Goal: Task Accomplishment & Management: Complete application form

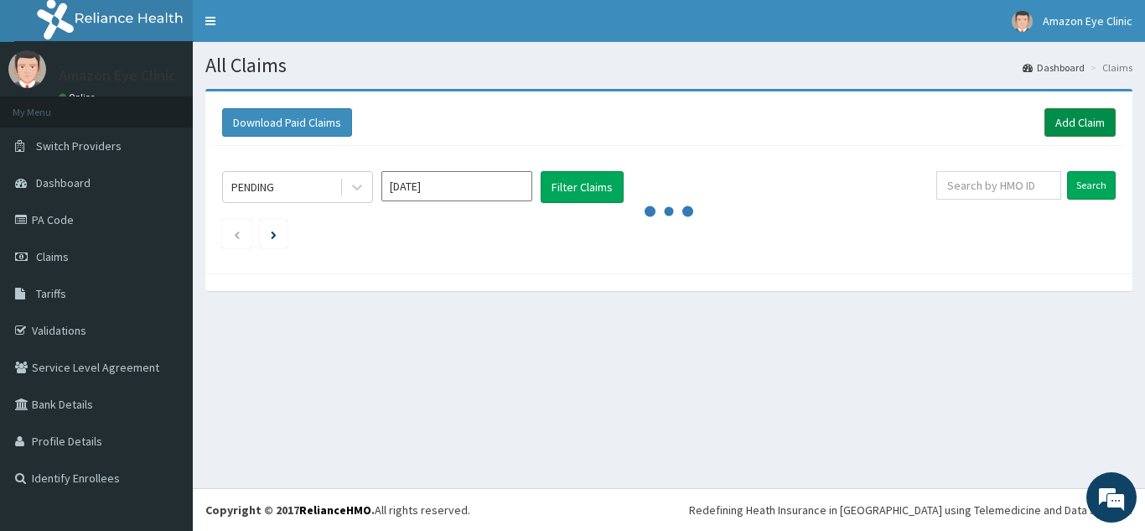
click at [1069, 119] on link "Add Claim" at bounding box center [1079, 122] width 71 height 28
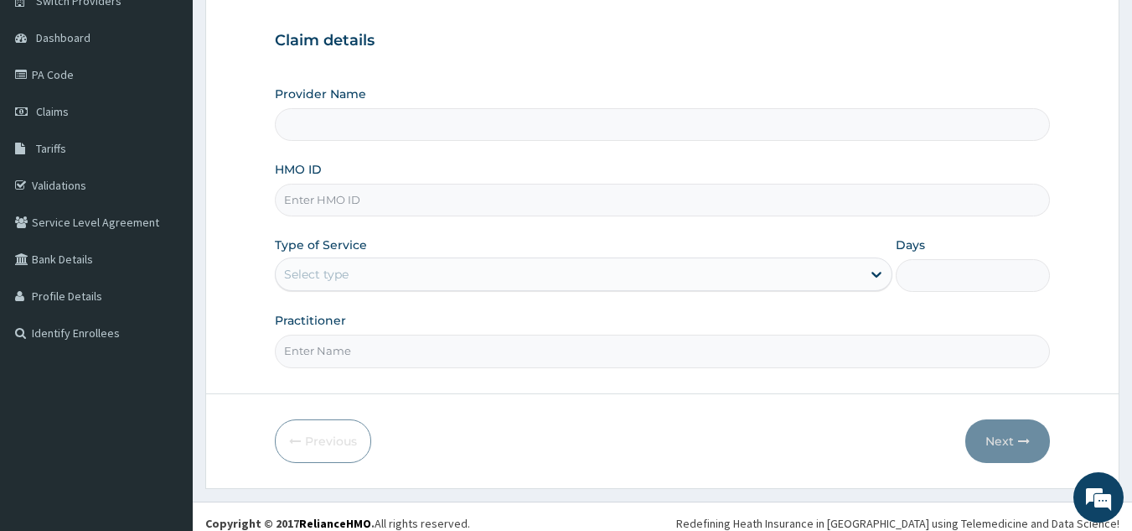
type input "Amazon Eye Clinic"
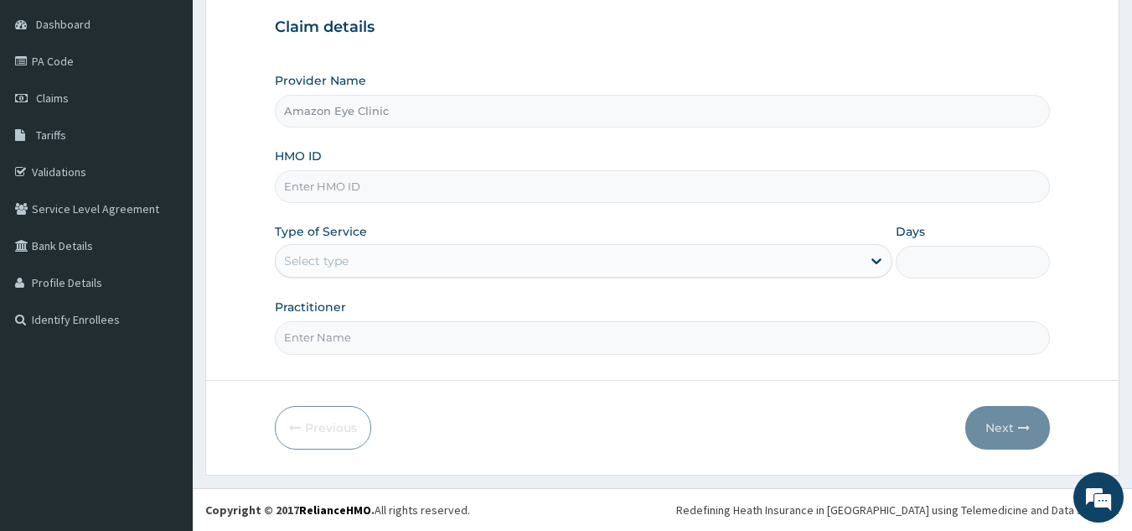
click at [367, 190] on input "HMO ID" at bounding box center [663, 186] width 776 height 33
type input "AMO/10015/A"
click at [874, 262] on icon at bounding box center [876, 260] width 17 height 17
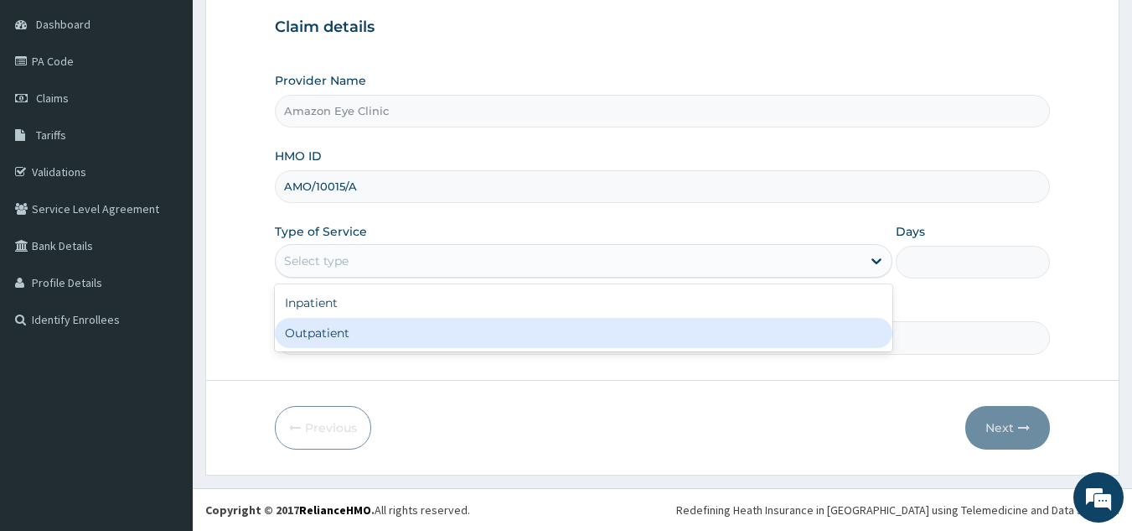
click at [438, 331] on div "Outpatient" at bounding box center [584, 333] width 618 height 30
type input "1"
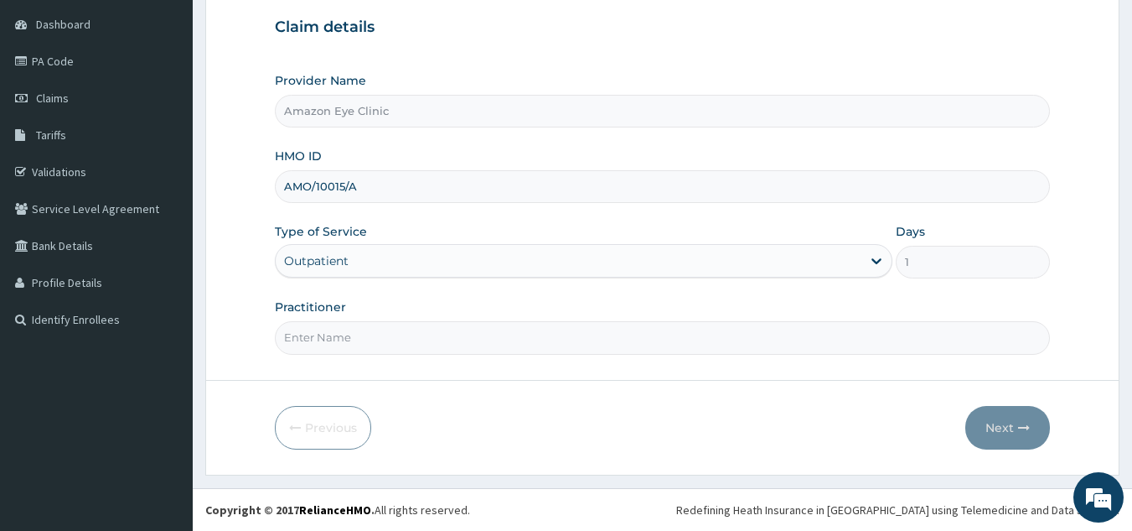
click at [397, 340] on input "Practitioner" at bounding box center [663, 337] width 776 height 33
type input "DR FELIX OKOLIE"
click at [981, 422] on button "Next" at bounding box center [1008, 428] width 85 height 44
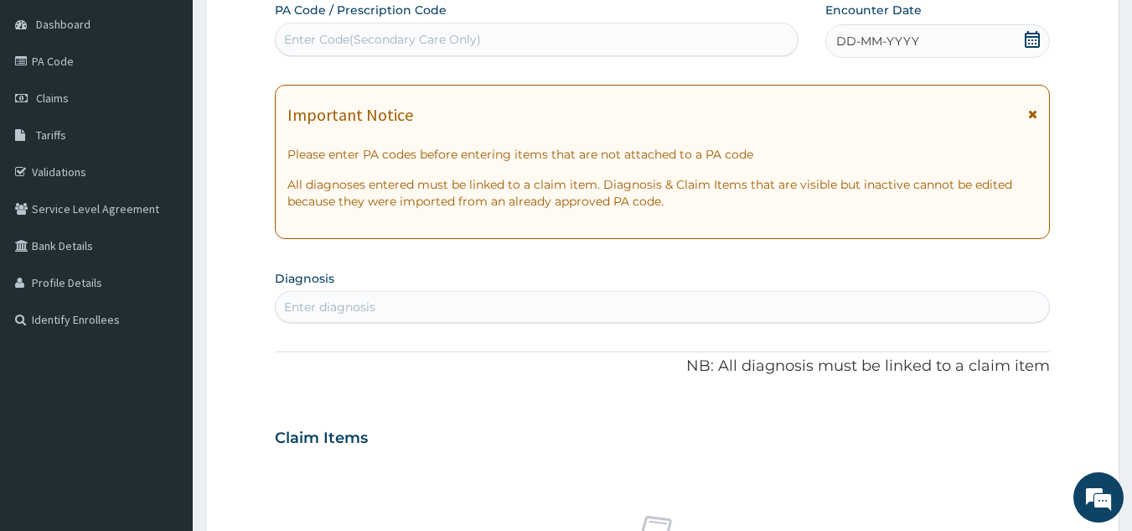
click at [314, 30] on div "Enter Code(Secondary Care Only)" at bounding box center [537, 39] width 523 height 27
type input "PA/495E50"
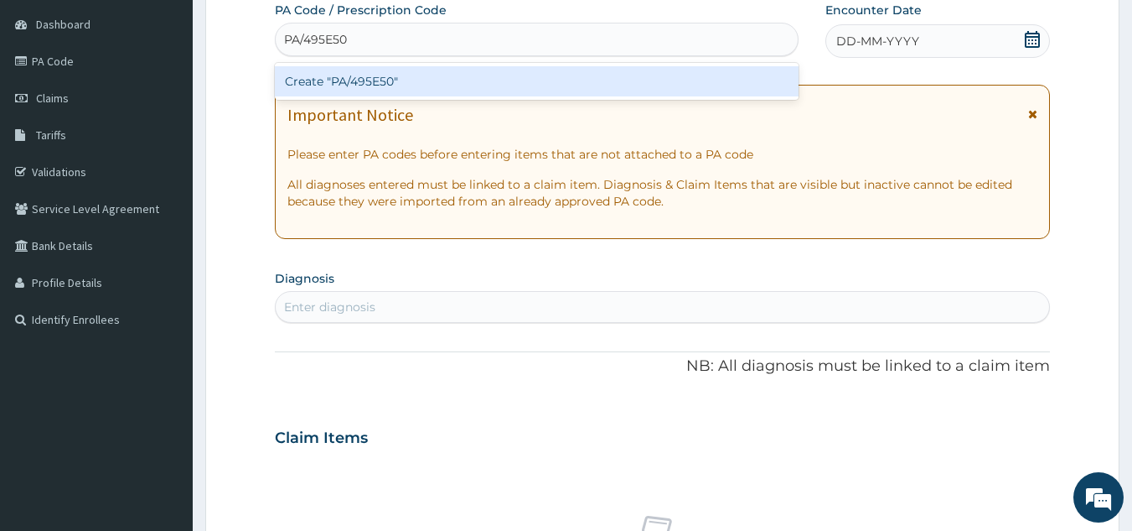
click at [370, 86] on div "Create "PA/495E50"" at bounding box center [537, 81] width 525 height 30
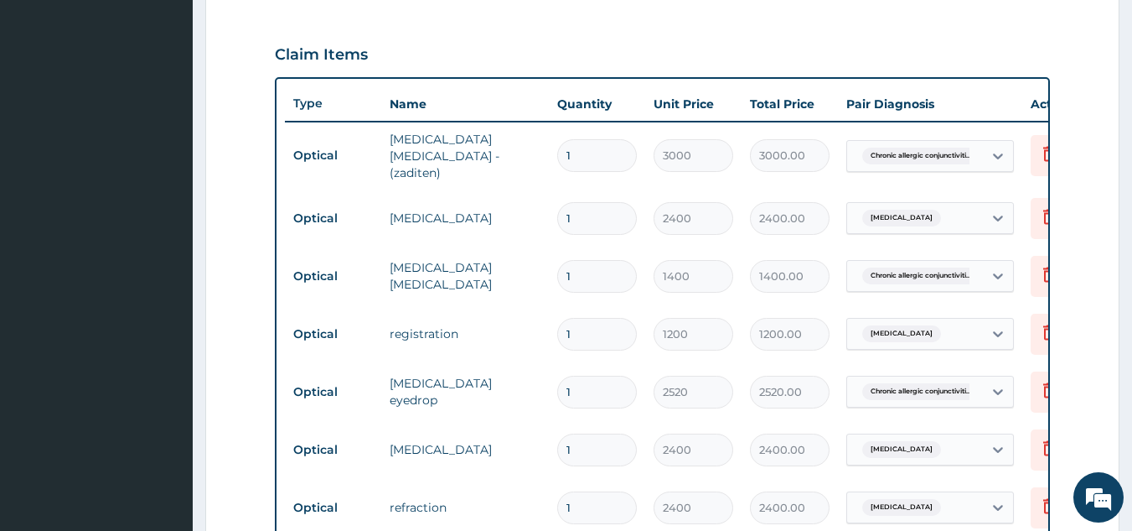
scroll to position [539, 0]
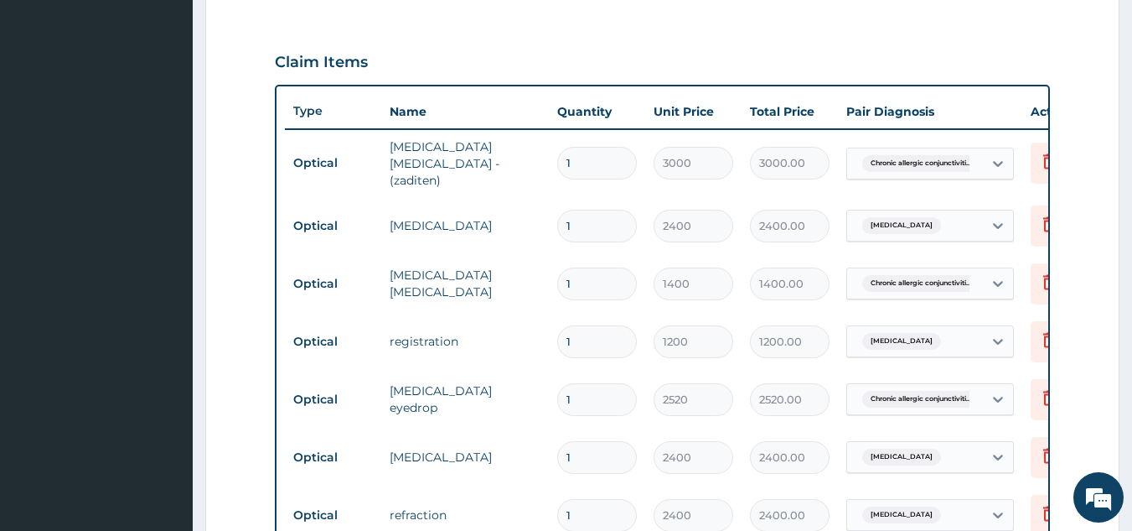
type input "0"
type input "0.00"
type input "1"
type input "2200.00"
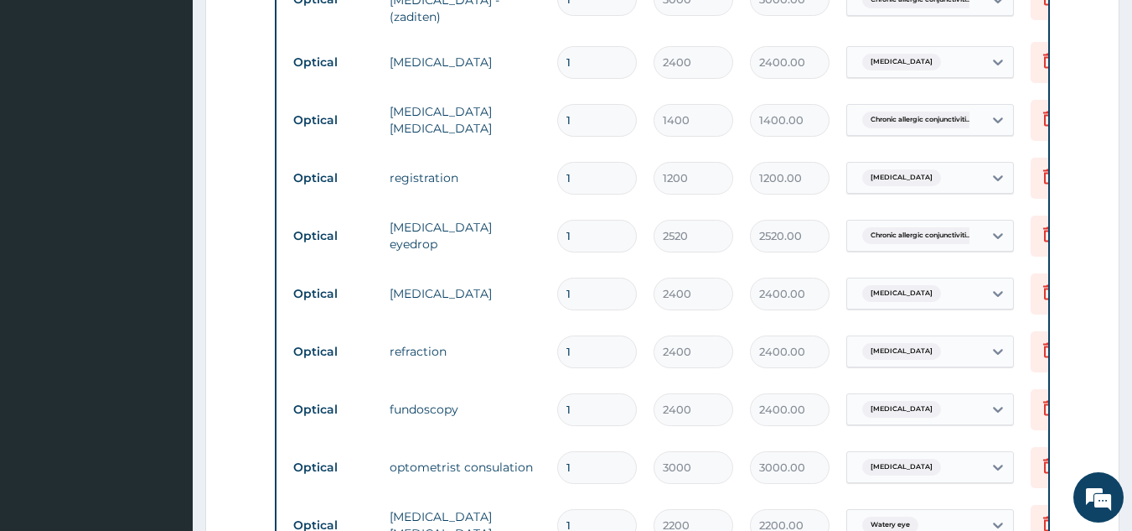
scroll to position [740, 0]
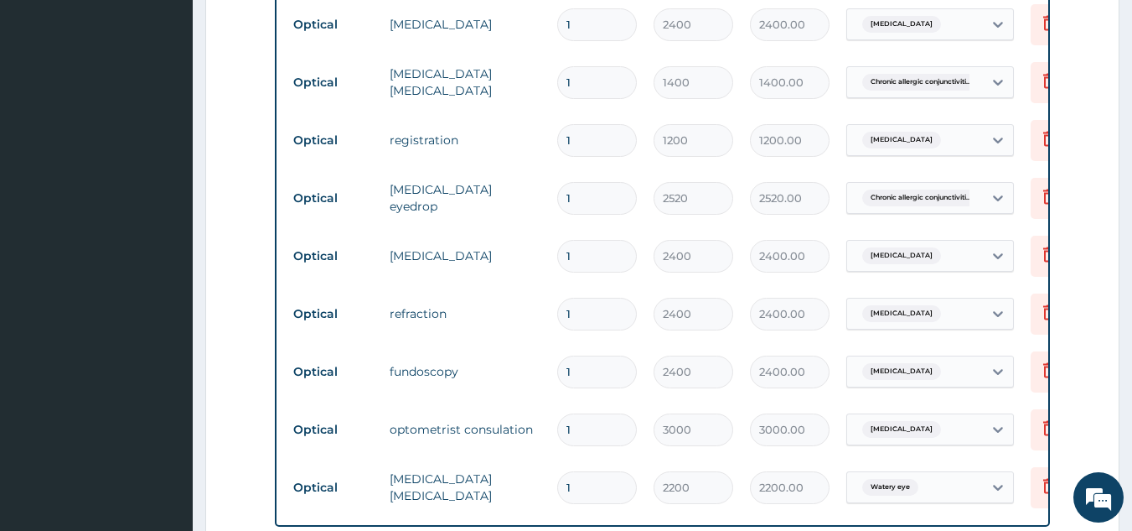
type input "0"
type input "0.00"
type input "1"
type input "2200.00"
type input "0"
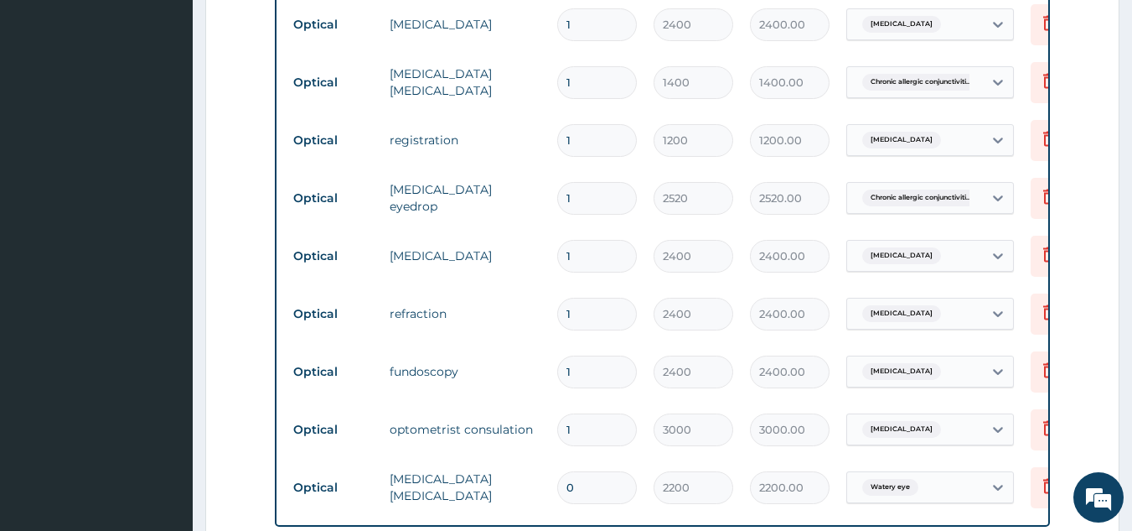
type input "0.00"
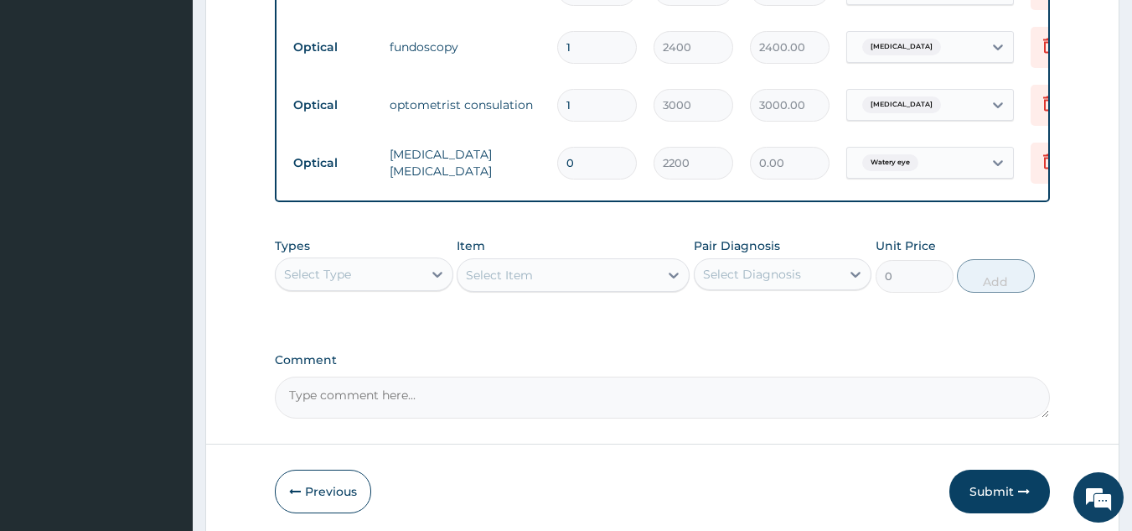
scroll to position [1132, 0]
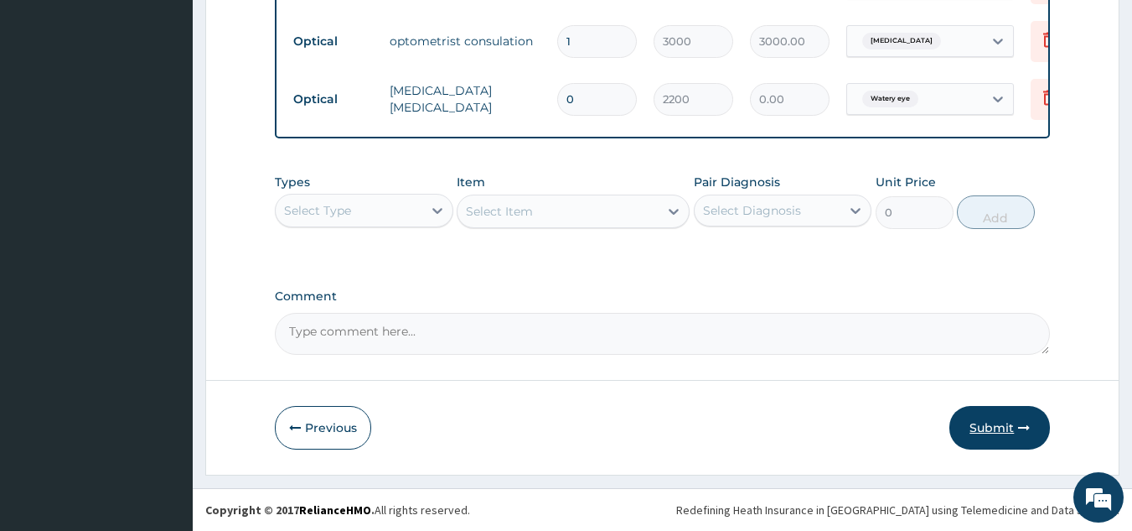
click at [999, 425] on button "Submit" at bounding box center [1000, 428] width 101 height 44
click at [572, 86] on input "0" at bounding box center [597, 99] width 80 height 33
type input "2"
type input "4400.00"
type input "22"
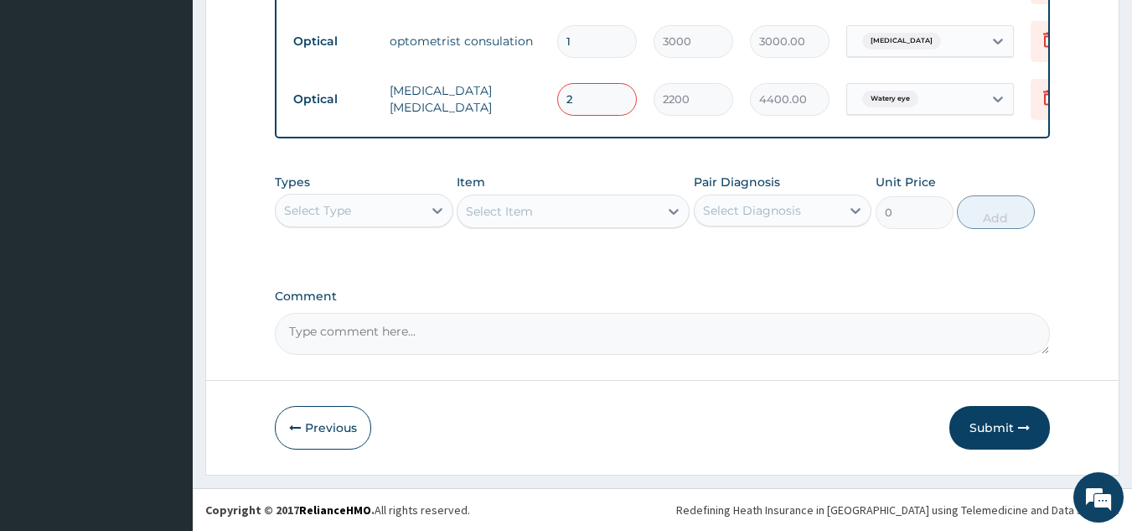
type input "48400.00"
type input "2"
type input "4400.00"
type input "0.00"
type input "1"
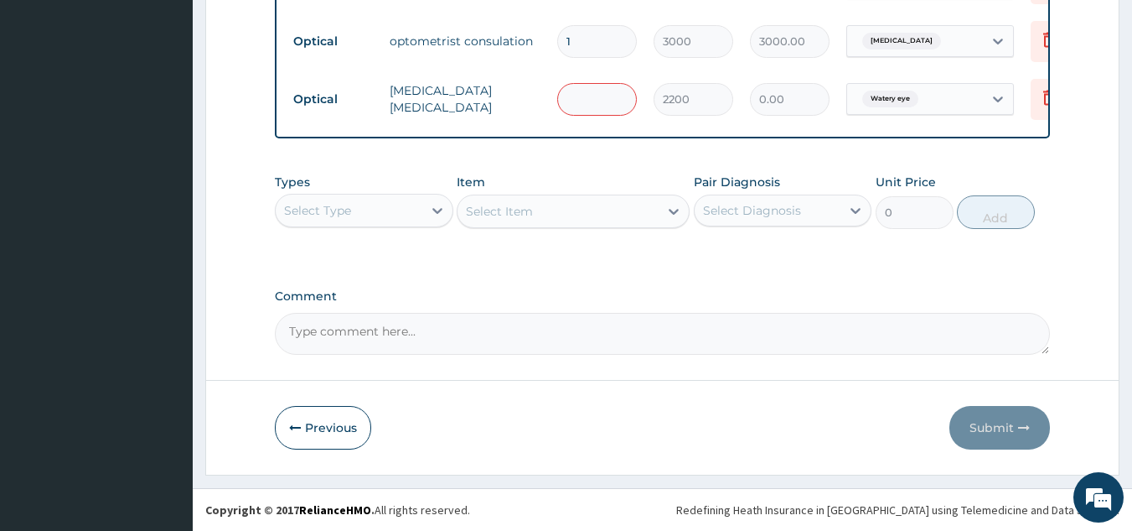
type input "2200.00"
type input "1"
click at [992, 428] on button "Submit" at bounding box center [1000, 428] width 101 height 44
